Goal: Information Seeking & Learning: Learn about a topic

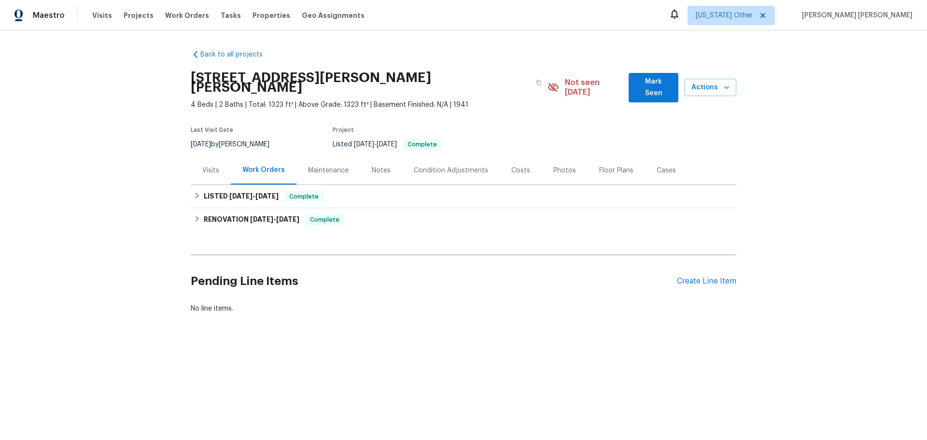
click at [207, 167] on div "Visits" at bounding box center [211, 170] width 40 height 28
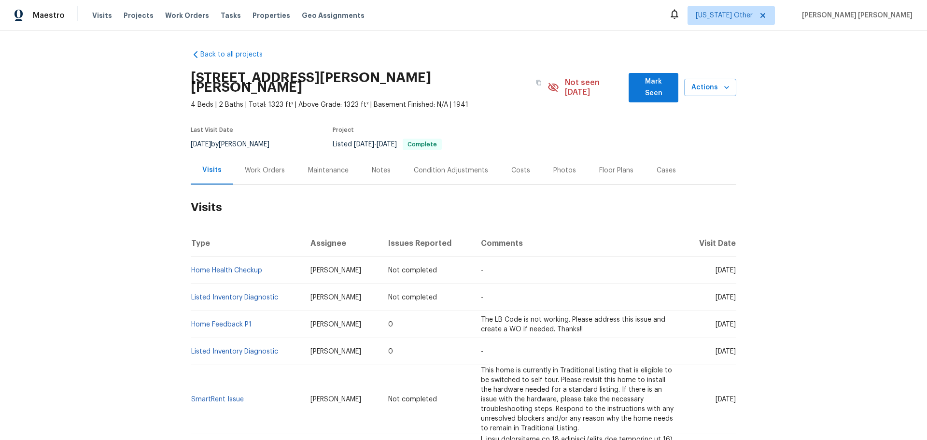
click at [301, 158] on div "Maintenance" at bounding box center [328, 170] width 64 height 28
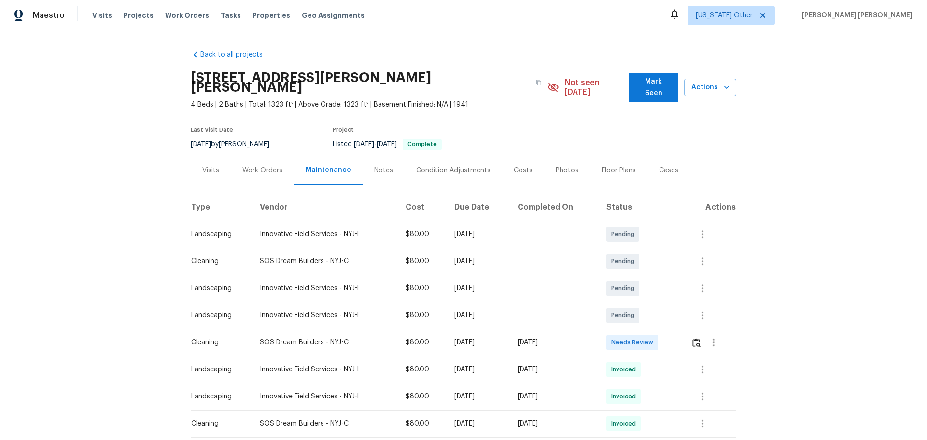
click at [374, 166] on div "Notes" at bounding box center [383, 171] width 19 height 10
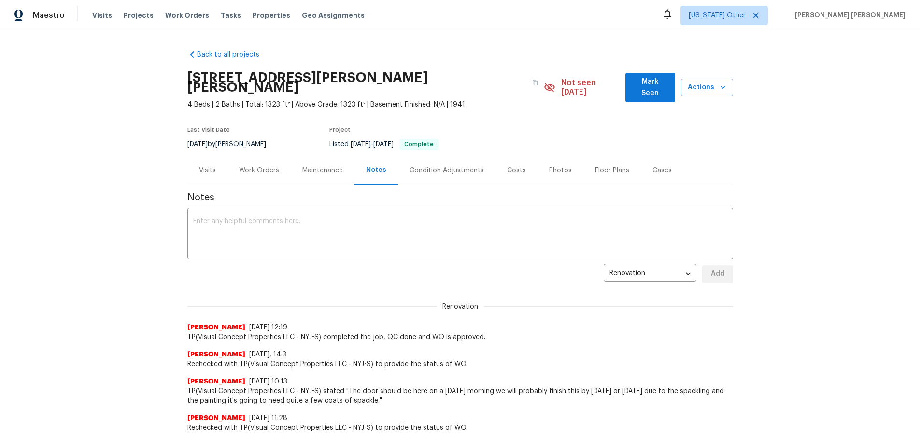
click at [431, 166] on div "Condition Adjustments" at bounding box center [446, 171] width 74 height 10
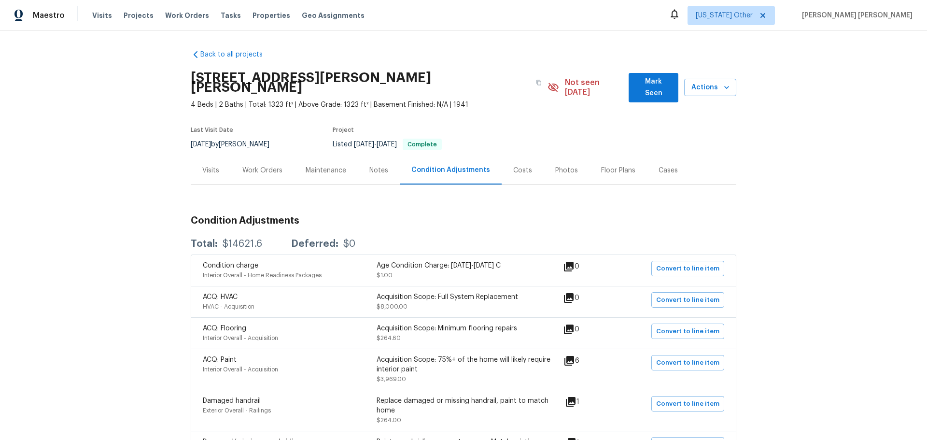
click at [513, 166] on div "Costs" at bounding box center [522, 171] width 19 height 10
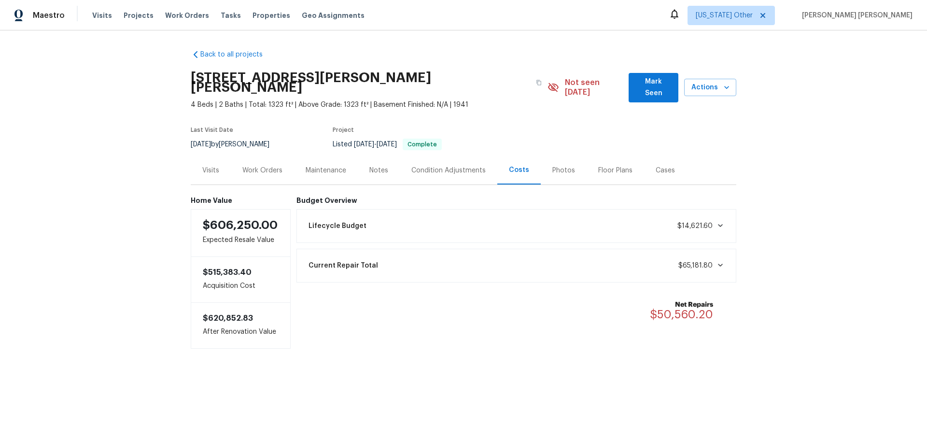
click at [549, 166] on div "Photos" at bounding box center [564, 170] width 46 height 28
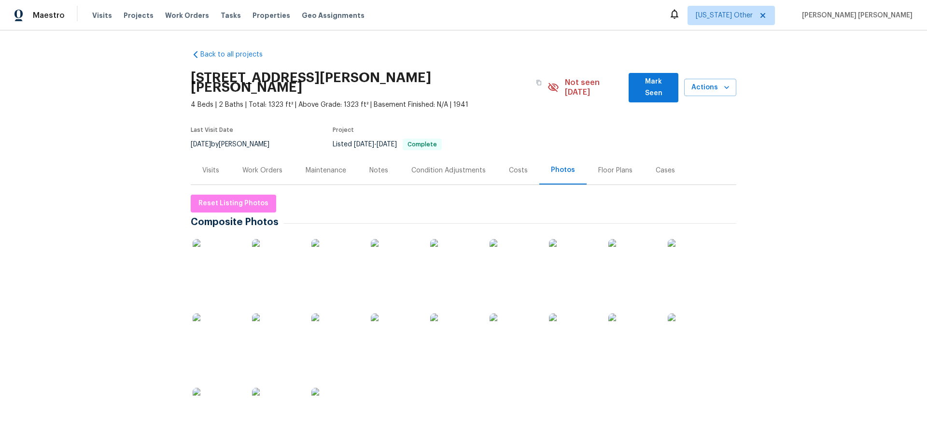
click at [606, 169] on div "Floor Plans" at bounding box center [615, 170] width 57 height 28
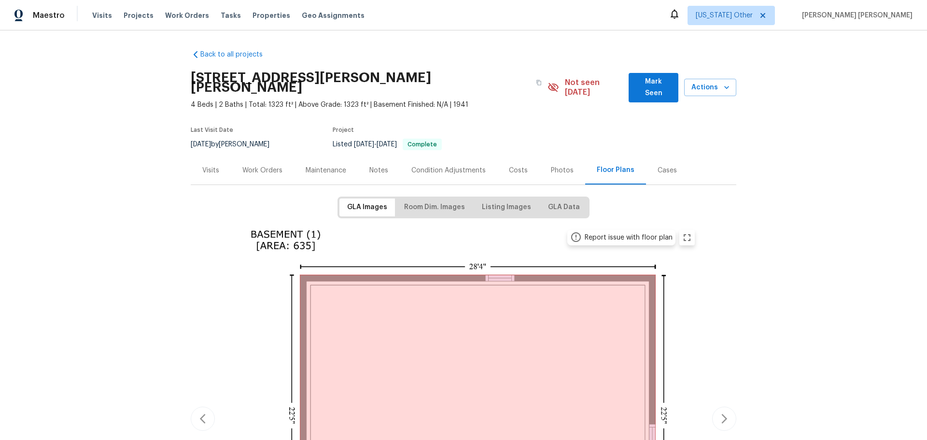
click at [663, 156] on div "Cases" at bounding box center [667, 170] width 42 height 28
